Goal: Task Accomplishment & Management: Use online tool/utility

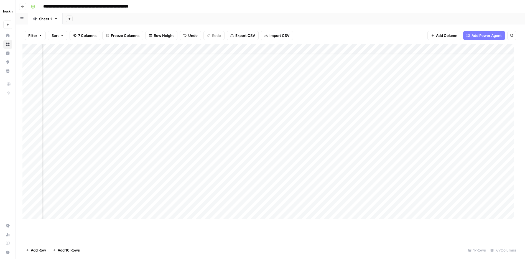
scroll to position [4, 58]
click at [477, 147] on div "Add Column" at bounding box center [269, 133] width 495 height 178
click at [478, 194] on div "Add Column" at bounding box center [269, 133] width 495 height 178
click at [421, 50] on div "Add Column" at bounding box center [269, 133] width 495 height 178
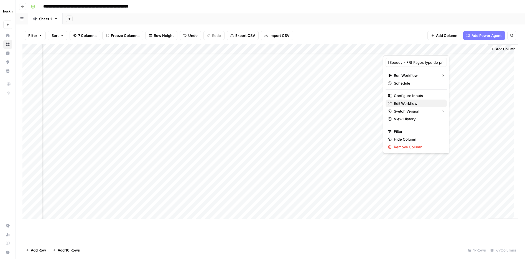
click at [414, 103] on span "Edit Workflow" at bounding box center [418, 104] width 48 height 6
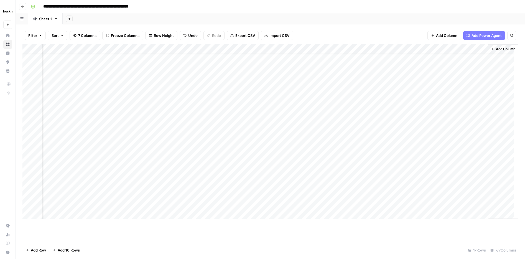
click at [497, 204] on div "Add Column" at bounding box center [502, 131] width 30 height 174
click at [487, 181] on div "Add Column" at bounding box center [502, 131] width 30 height 174
click at [428, 194] on div "Add Column" at bounding box center [269, 133] width 495 height 178
click at [429, 148] on div "Add Column" at bounding box center [269, 133] width 495 height 178
click at [477, 147] on div "Add Column" at bounding box center [269, 133] width 495 height 178
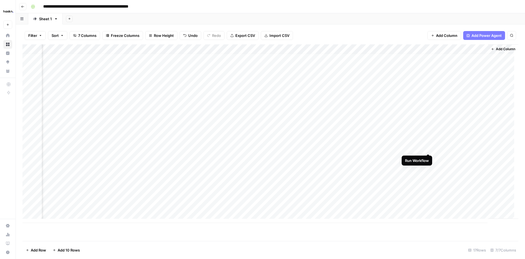
click at [429, 147] on div "Add Column" at bounding box center [269, 133] width 495 height 178
click at [469, 186] on div "Add Column" at bounding box center [269, 133] width 495 height 178
click at [479, 193] on div "Add Column" at bounding box center [269, 133] width 495 height 178
click at [428, 148] on div "Add Column" at bounding box center [269, 133] width 495 height 178
click at [423, 46] on div "Add Column" at bounding box center [269, 133] width 495 height 178
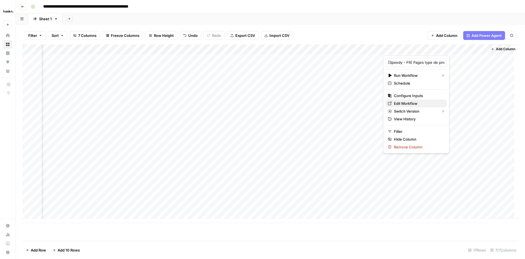
click at [411, 101] on span "Edit Workflow" at bounding box center [418, 104] width 48 height 6
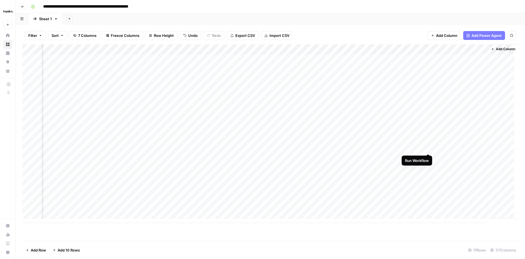
click at [427, 148] on div "Add Column" at bounding box center [269, 133] width 495 height 178
click at [428, 195] on div "Add Column" at bounding box center [269, 133] width 495 height 178
click at [320, 186] on div "Add Column" at bounding box center [269, 133] width 495 height 178
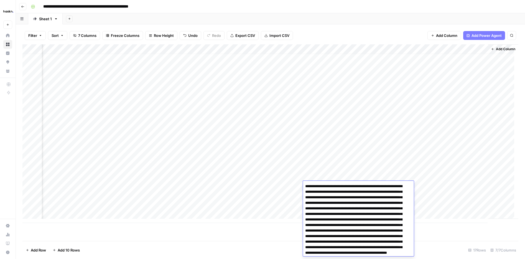
scroll to position [17, 0]
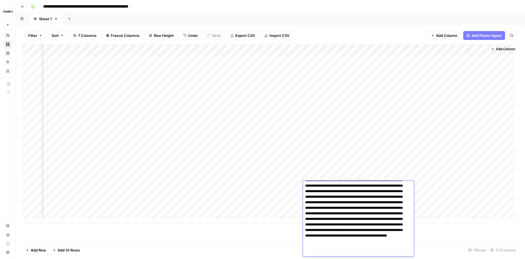
click at [320, 186] on textarea "**********" at bounding box center [356, 210] width 107 height 91
type textarea "**********"
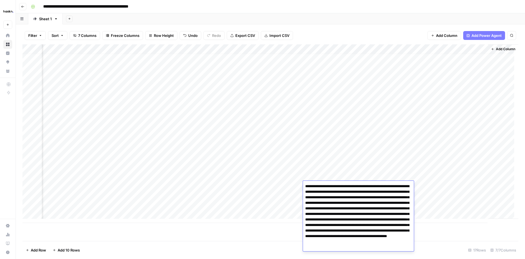
click at [285, 186] on div "Add Column" at bounding box center [269, 133] width 495 height 178
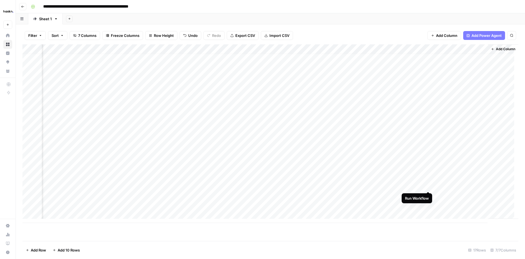
click at [427, 185] on div "Add Column" at bounding box center [269, 133] width 495 height 178
click at [477, 148] on div "Add Column" at bounding box center [269, 133] width 495 height 178
click at [478, 183] on div "Add Column" at bounding box center [269, 133] width 495 height 178
click at [430, 186] on div "Add Column" at bounding box center [269, 133] width 495 height 178
click at [429, 186] on div "Add Column" at bounding box center [269, 133] width 495 height 178
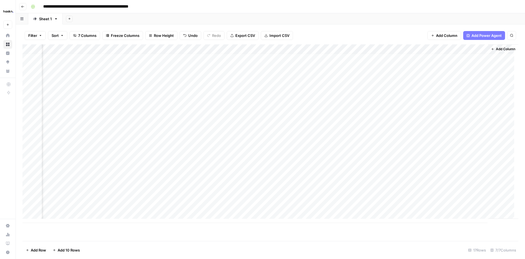
click at [429, 186] on div "Add Column" at bounding box center [269, 133] width 495 height 178
click at [476, 195] on div "Add Column" at bounding box center [269, 133] width 495 height 178
click at [476, 151] on div "Add Column" at bounding box center [269, 133] width 495 height 178
click at [476, 188] on div "Add Column" at bounding box center [269, 133] width 495 height 178
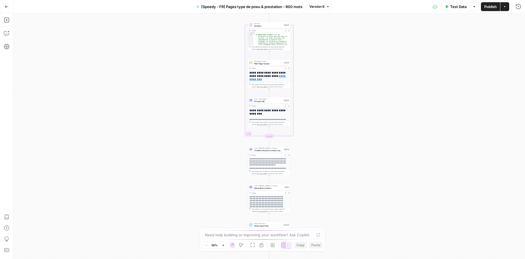
click at [224, 245] on icon "button" at bounding box center [223, 244] width 3 height 3
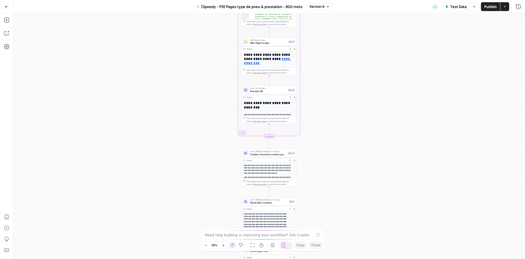
click at [224, 245] on icon "button" at bounding box center [223, 244] width 3 height 3
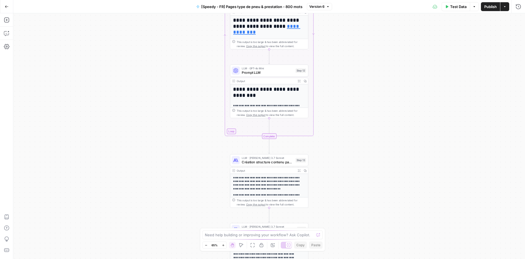
click at [224, 245] on icon "button" at bounding box center [223, 244] width 3 height 3
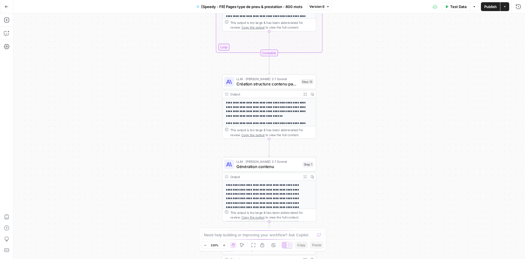
click at [267, 79] on span "LLM · Claude 3.7 Sonnet" at bounding box center [267, 78] width 62 height 5
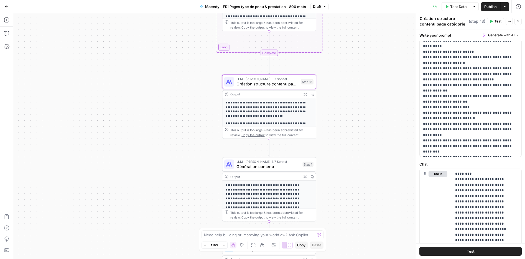
scroll to position [88, 0]
click at [469, 102] on p "**********" at bounding box center [468, 67] width 91 height 172
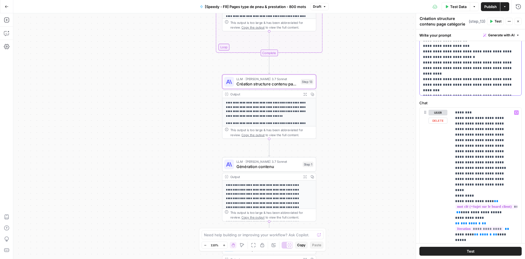
scroll to position [64, 0]
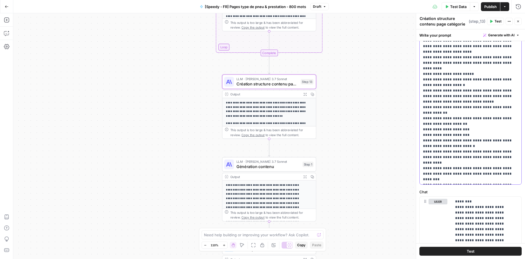
click at [456, 127] on p "**********" at bounding box center [468, 93] width 91 height 177
click at [491, 8] on span "Publish" at bounding box center [490, 7] width 12 height 6
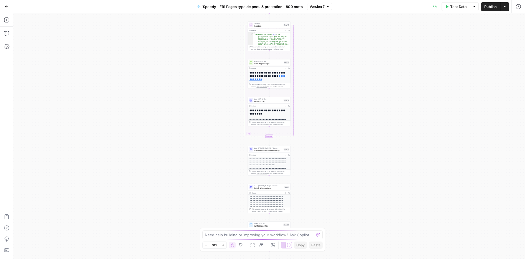
click at [269, 201] on p "**********" at bounding box center [266, 213] width 35 height 34
drag, startPoint x: 271, startPoint y: 190, endPoint x: 273, endPoint y: 188, distance: 3.2
click at [271, 189] on div "LLM · Claude 3.7 Sonnet Génération contenu Step 1 Copy step Delete step Add Not…" at bounding box center [269, 187] width 43 height 7
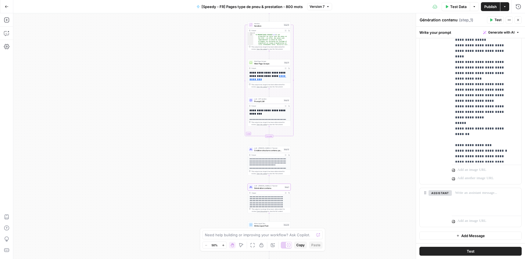
scroll to position [5023, 0]
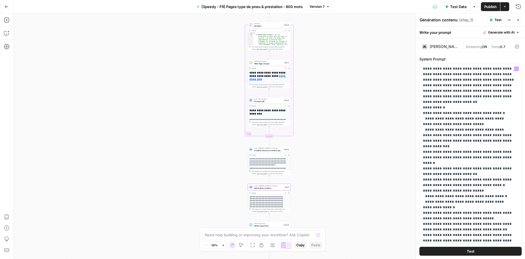
scroll to position [0, 0]
click at [487, 110] on p "**********" at bounding box center [468, 171] width 91 height 210
type input "liste"
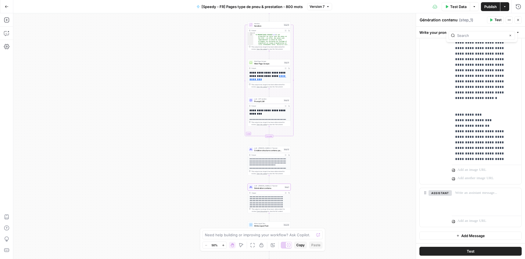
scroll to position [3988, 0]
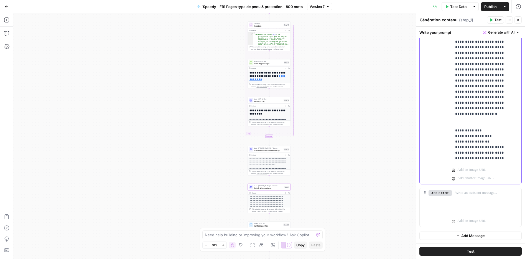
drag, startPoint x: 497, startPoint y: 120, endPoint x: 471, endPoint y: 116, distance: 26.6
drag, startPoint x: 470, startPoint y: 115, endPoint x: 501, endPoint y: 97, distance: 36.1
click at [484, 4] on span "Publish" at bounding box center [490, 7] width 12 height 6
